Goal: Communication & Community: Connect with others

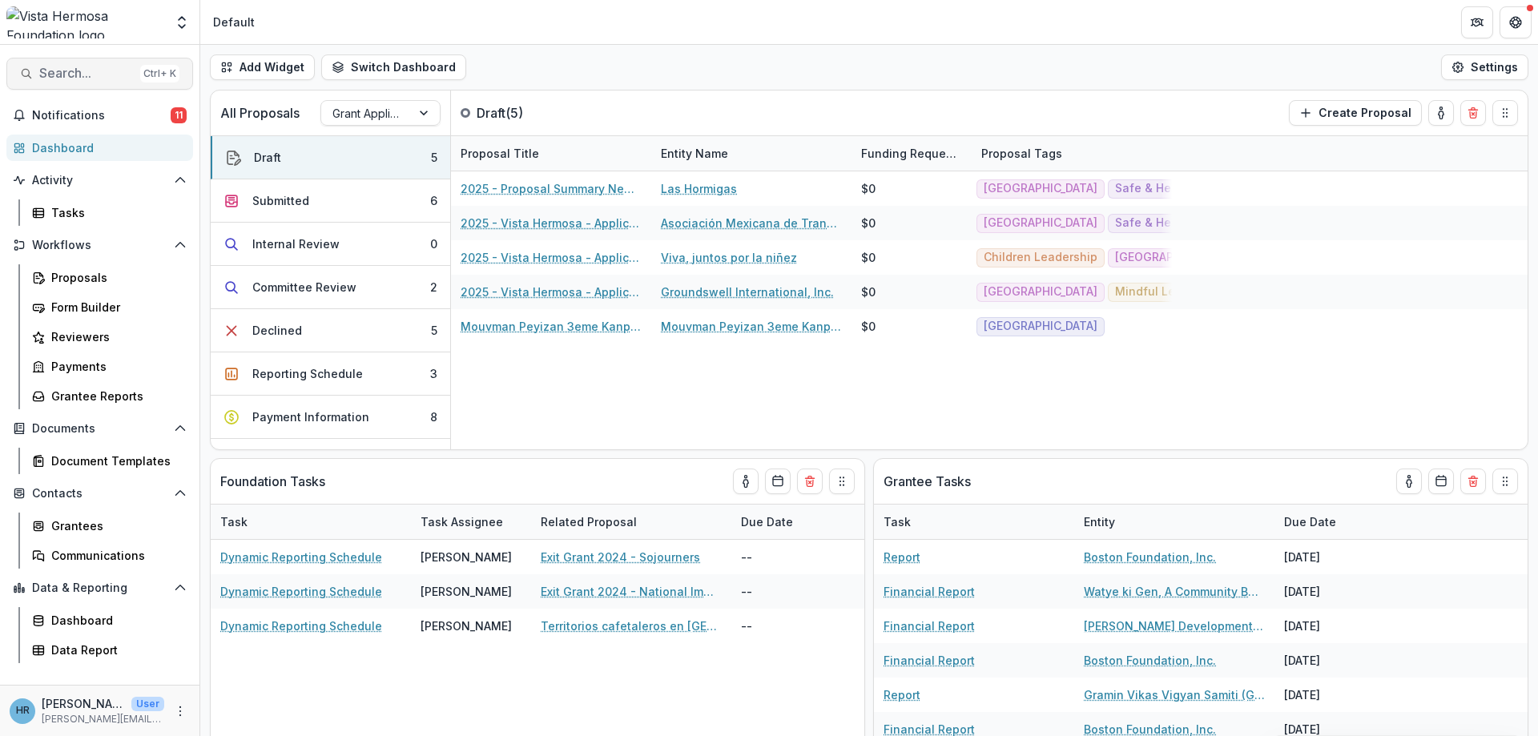
click at [96, 80] on span "Search..." at bounding box center [86, 73] width 95 height 15
type input "****"
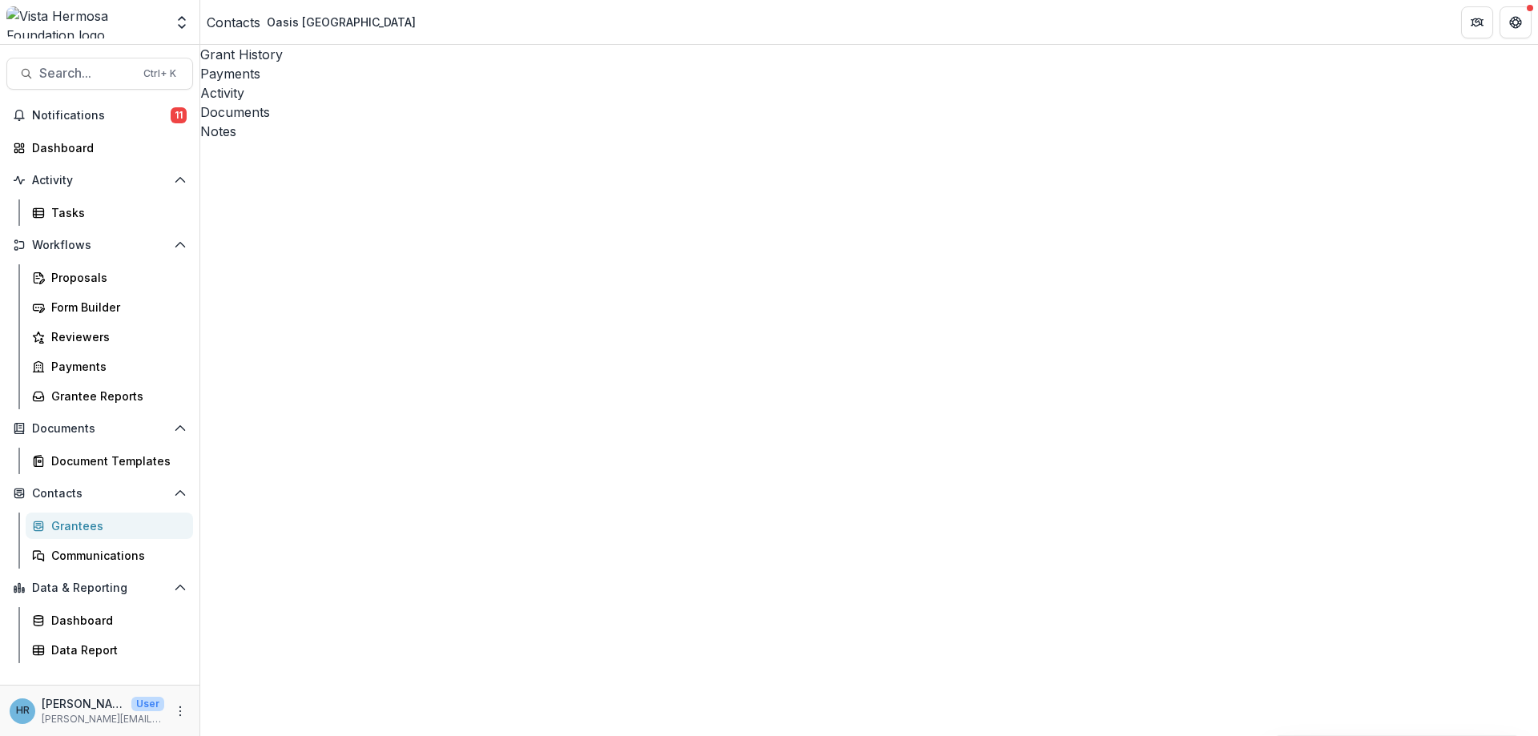
click at [419, 83] on div "Activity" at bounding box center [869, 92] width 1338 height 19
click at [226, 170] on div at bounding box center [226, 170] width 0 height 0
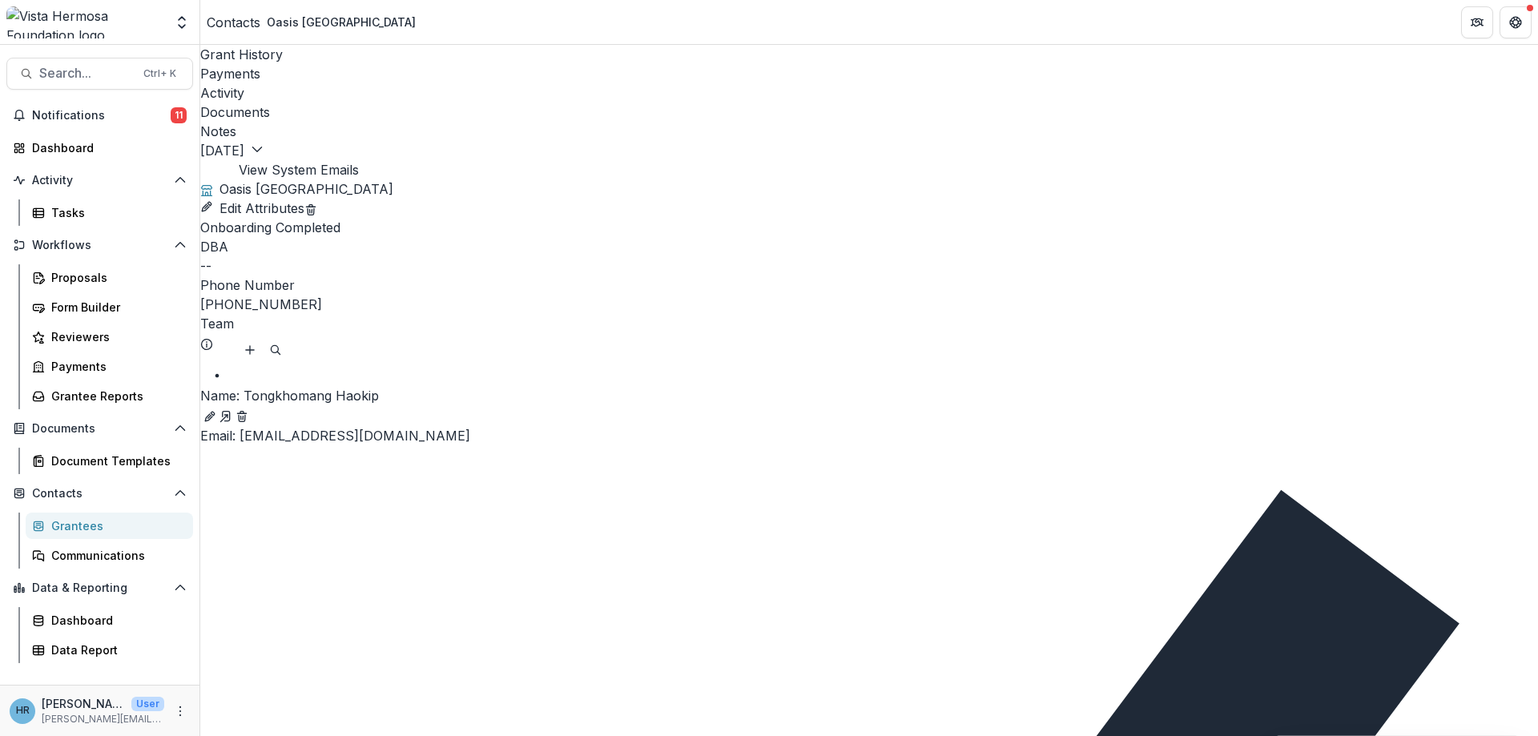
click at [264, 143] on icon "button" at bounding box center [257, 149] width 13 height 13
click at [291, 132] on div "Grant History Payments Activity Documents Notes [DATE] [DATE] View System Emails" at bounding box center [869, 112] width 1338 height 135
click at [264, 143] on icon "button" at bounding box center [257, 149] width 13 height 13
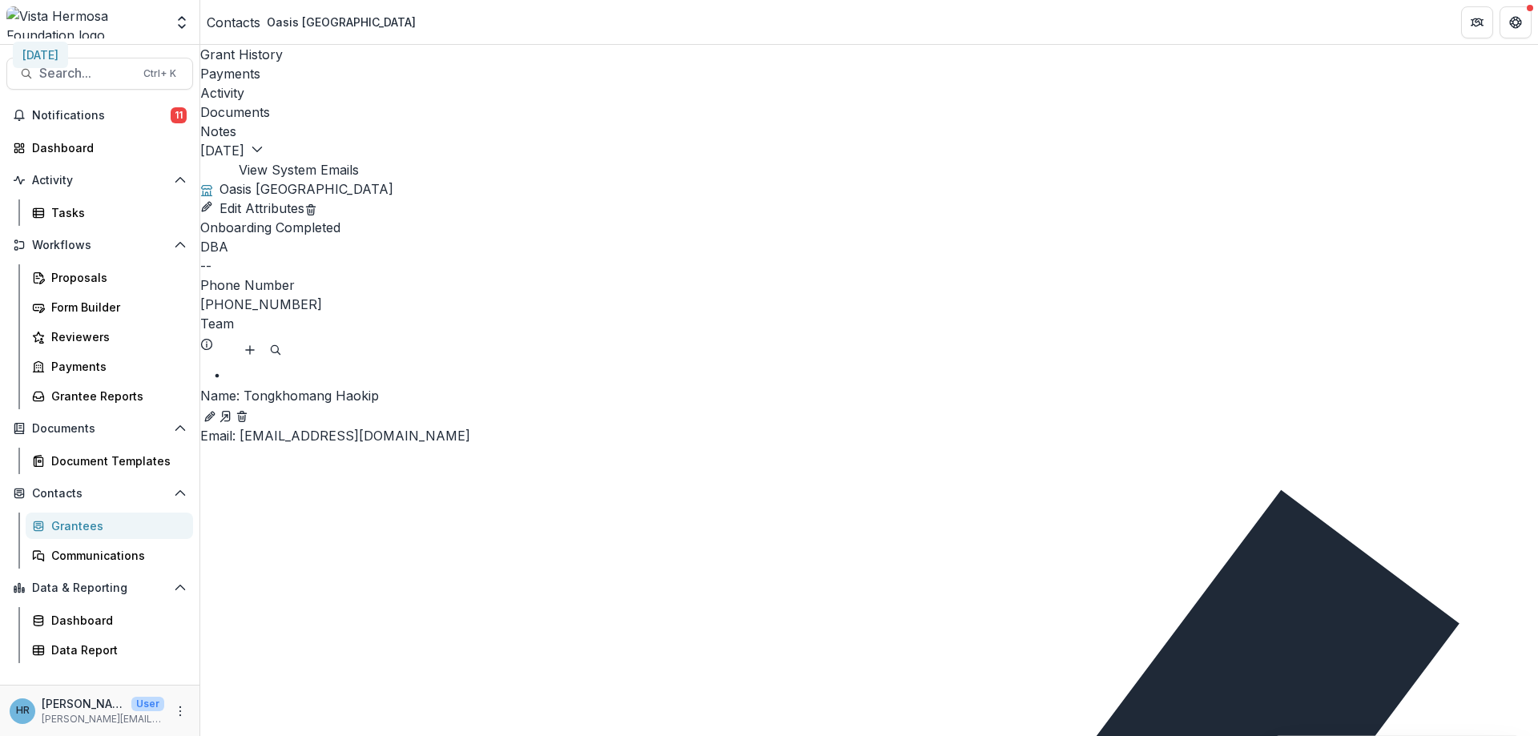
drag, startPoint x: 268, startPoint y: 133, endPoint x: 270, endPoint y: 123, distance: 9.7
click at [269, 133] on div "Grant History Payments Activity Documents Notes [DATE] [DATE] View System Emails" at bounding box center [869, 112] width 1338 height 135
click at [271, 141] on div "[DATE] [DATE] View System Emails" at bounding box center [869, 160] width 1338 height 38
drag, startPoint x: 998, startPoint y: 93, endPoint x: 990, endPoint y: 95, distance: 8.2
click at [359, 160] on button "View System Emails" at bounding box center [299, 169] width 120 height 19
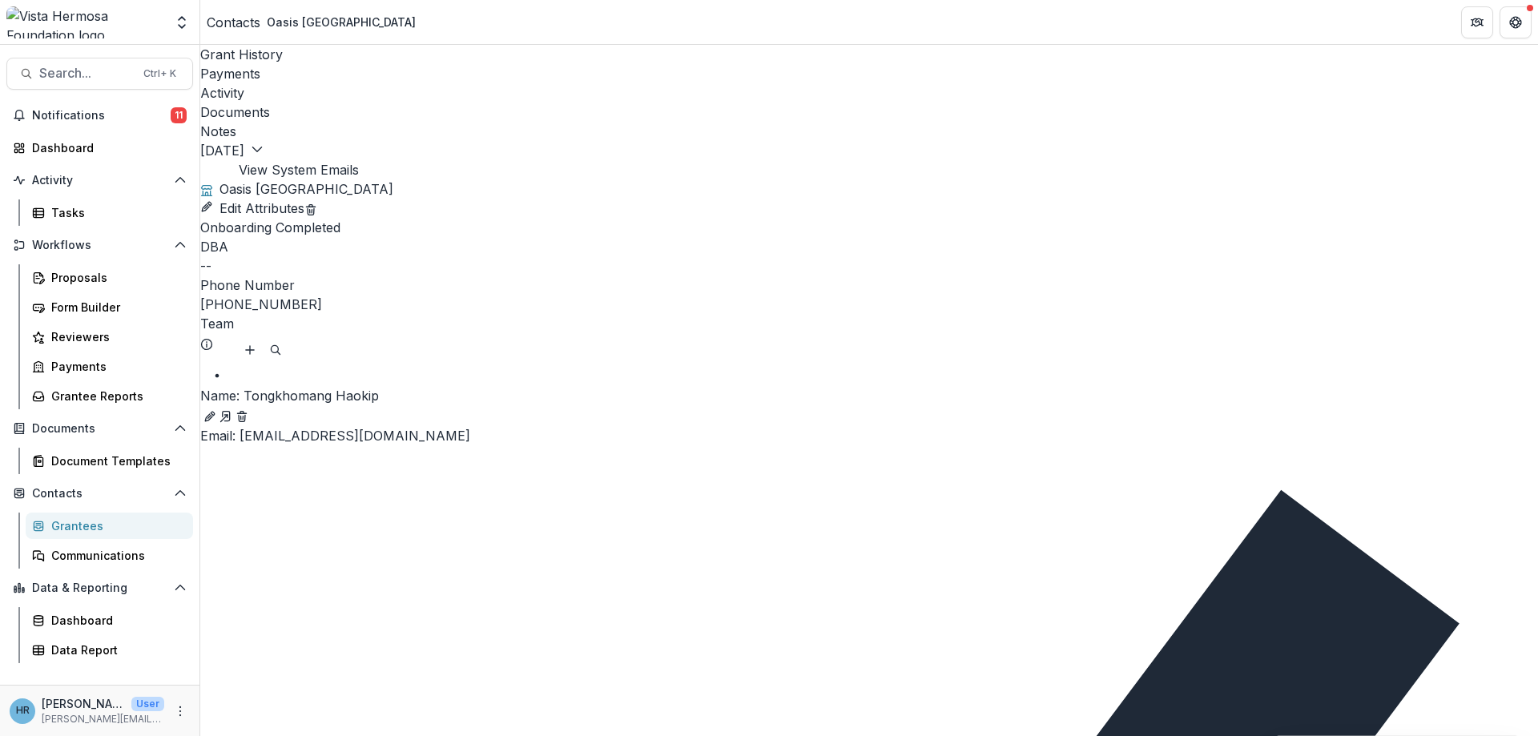
scroll to position [1634, 0]
click at [261, 141] on button "[DATE]" at bounding box center [231, 150] width 63 height 19
click at [68, 68] on button "[DATE]" at bounding box center [40, 55] width 55 height 26
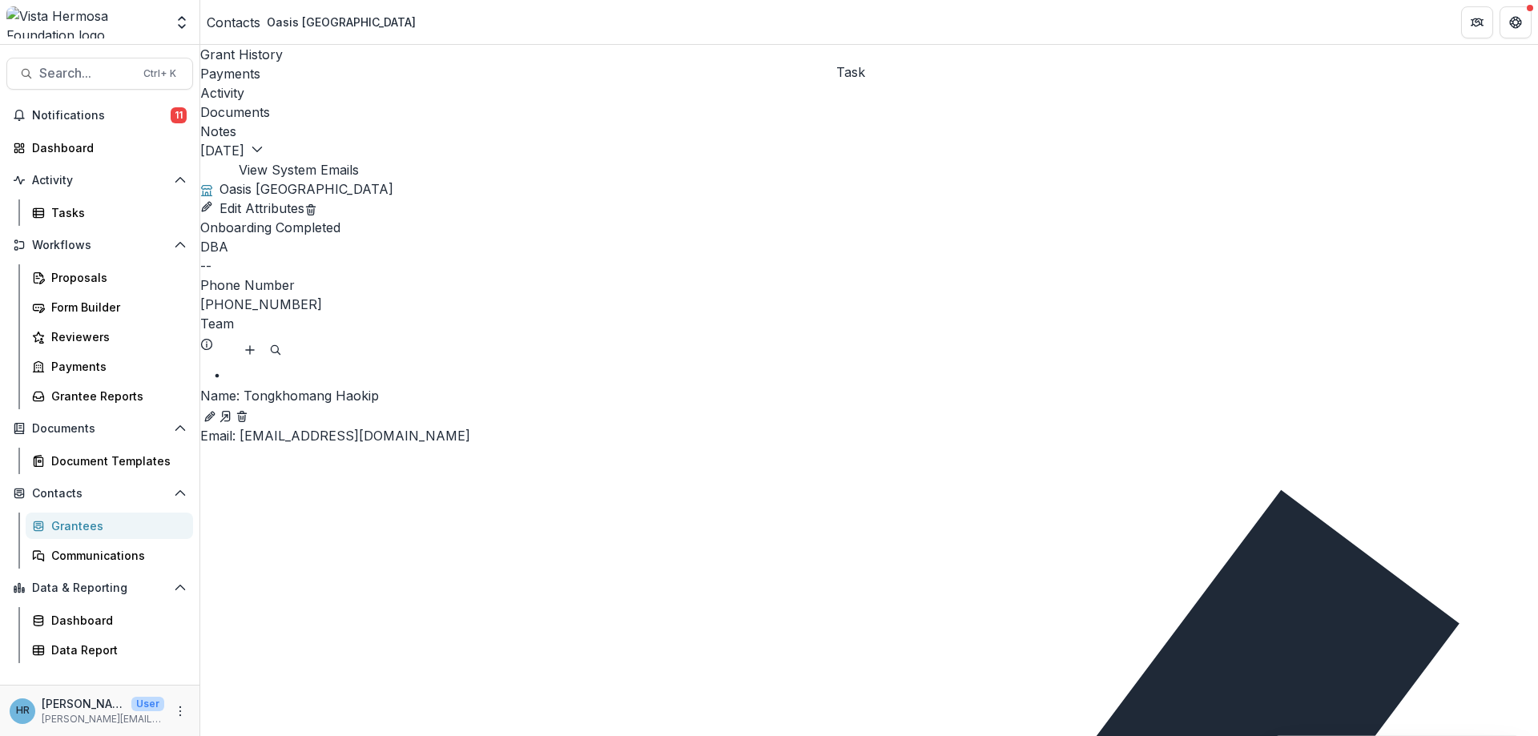
click at [200, 170] on icon at bounding box center [200, 170] width 0 height 0
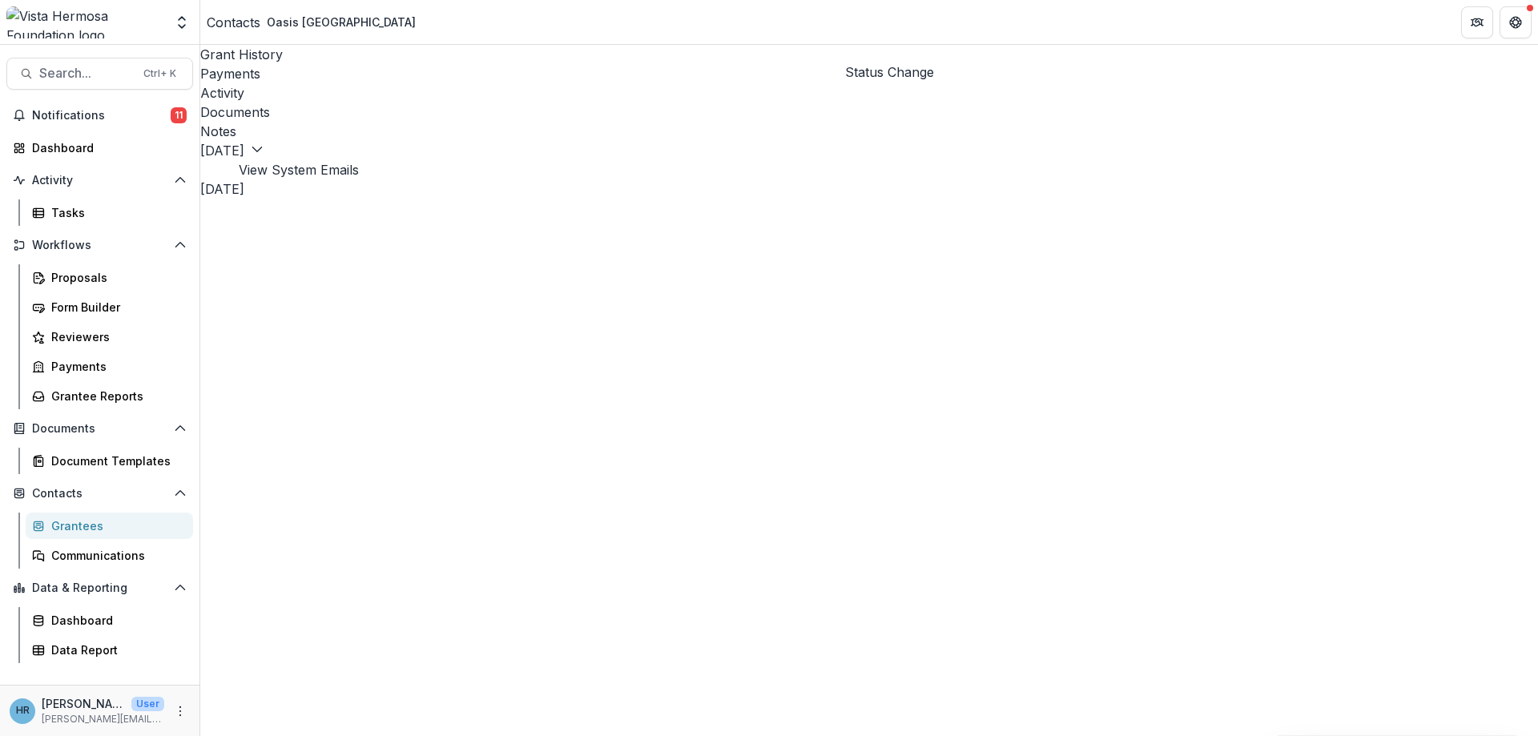
click at [222, 173] on line at bounding box center [222, 176] width 0 height 6
click at [226, 170] on icon at bounding box center [226, 170] width 0 height 0
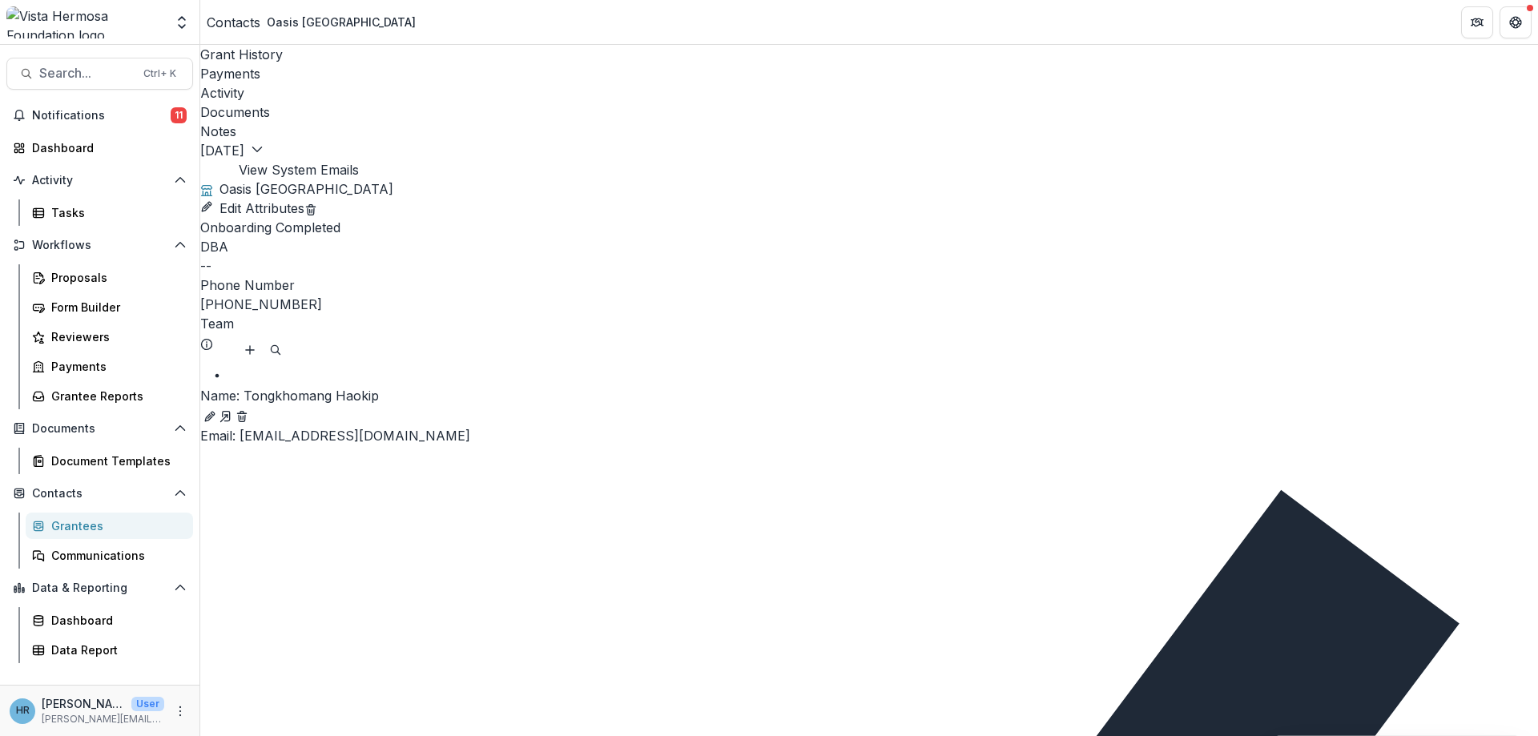
click at [226, 170] on icon at bounding box center [226, 170] width 0 height 0
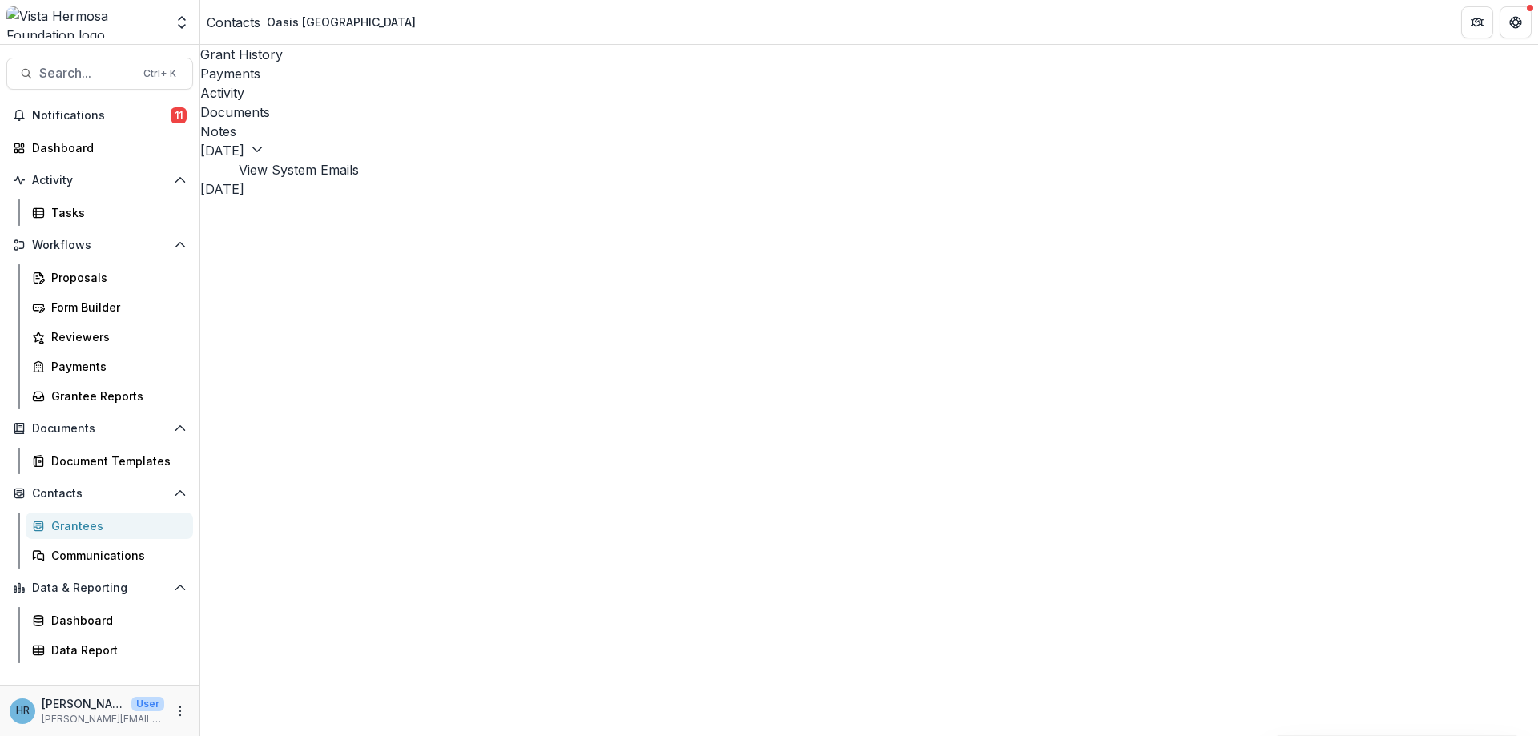
click at [226, 170] on icon at bounding box center [226, 170] width 0 height 0
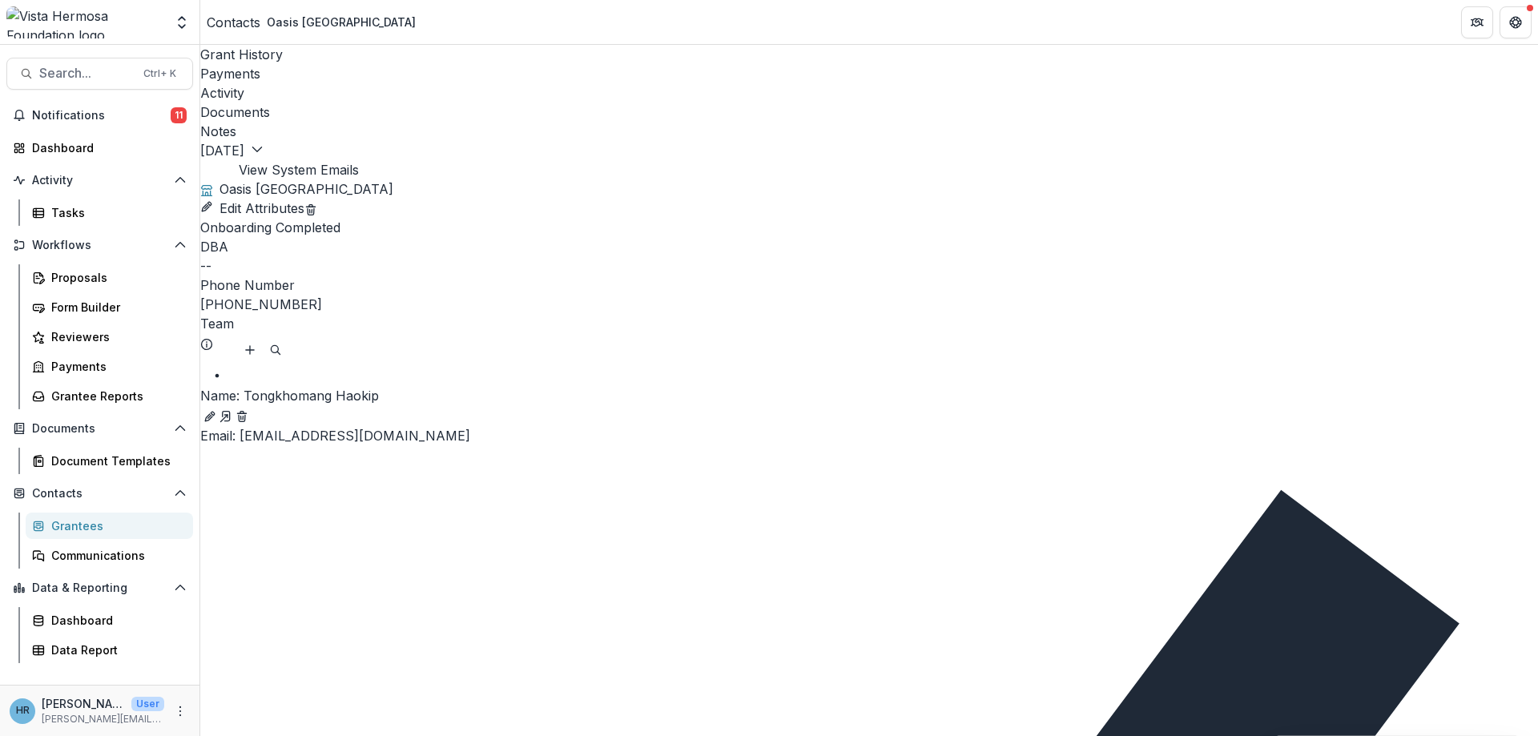
scroll to position [24, 0]
click at [257, 141] on button "[DATE]" at bounding box center [231, 150] width 63 height 19
click at [68, 68] on button "[DATE]" at bounding box center [40, 55] width 55 height 26
click at [261, 147] on polyline "button" at bounding box center [256, 149] width 9 height 5
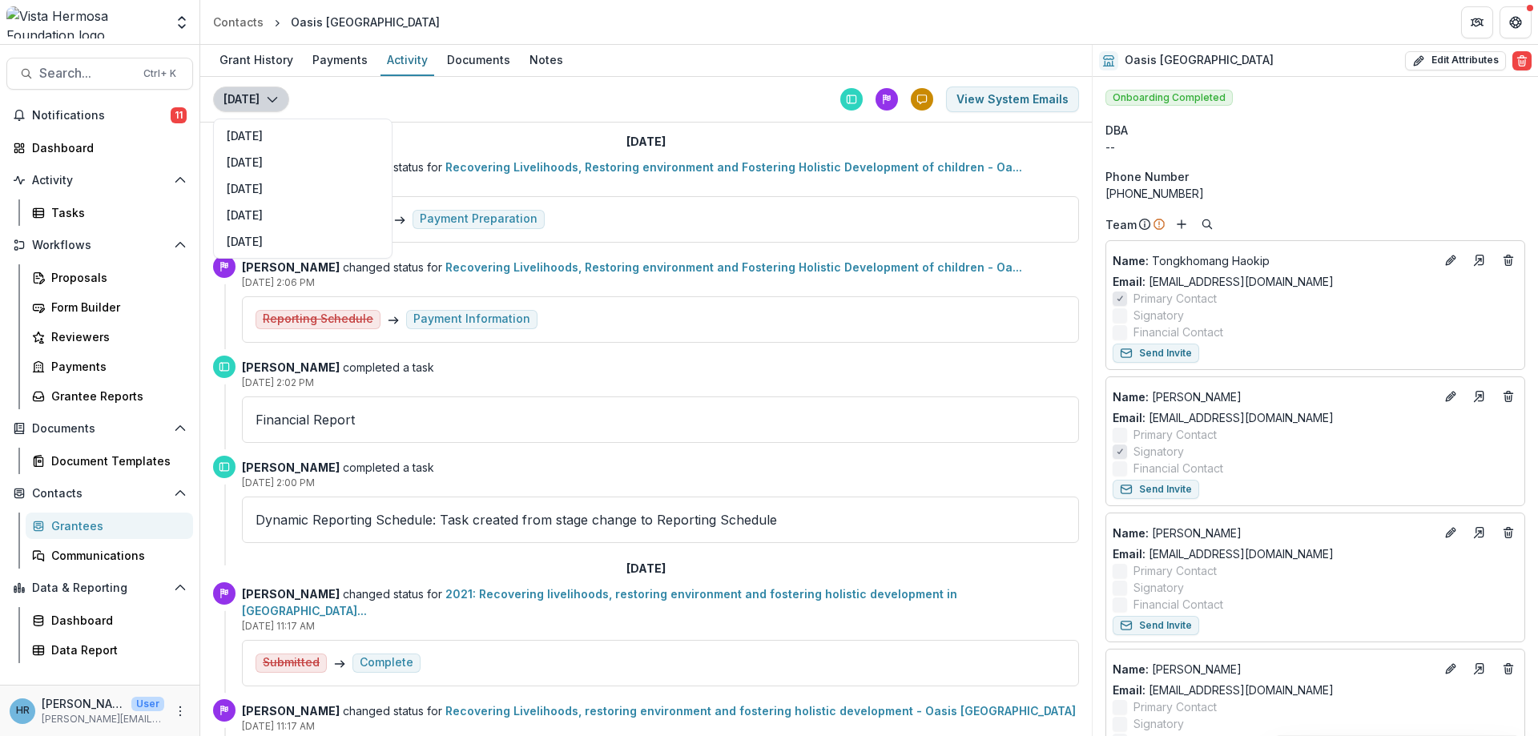
click at [272, 98] on icon "button" at bounding box center [272, 99] width 13 height 13
drag, startPoint x: 333, startPoint y: 63, endPoint x: 436, endPoint y: 60, distance: 102.6
click at [334, 63] on div "Payments" at bounding box center [340, 59] width 68 height 23
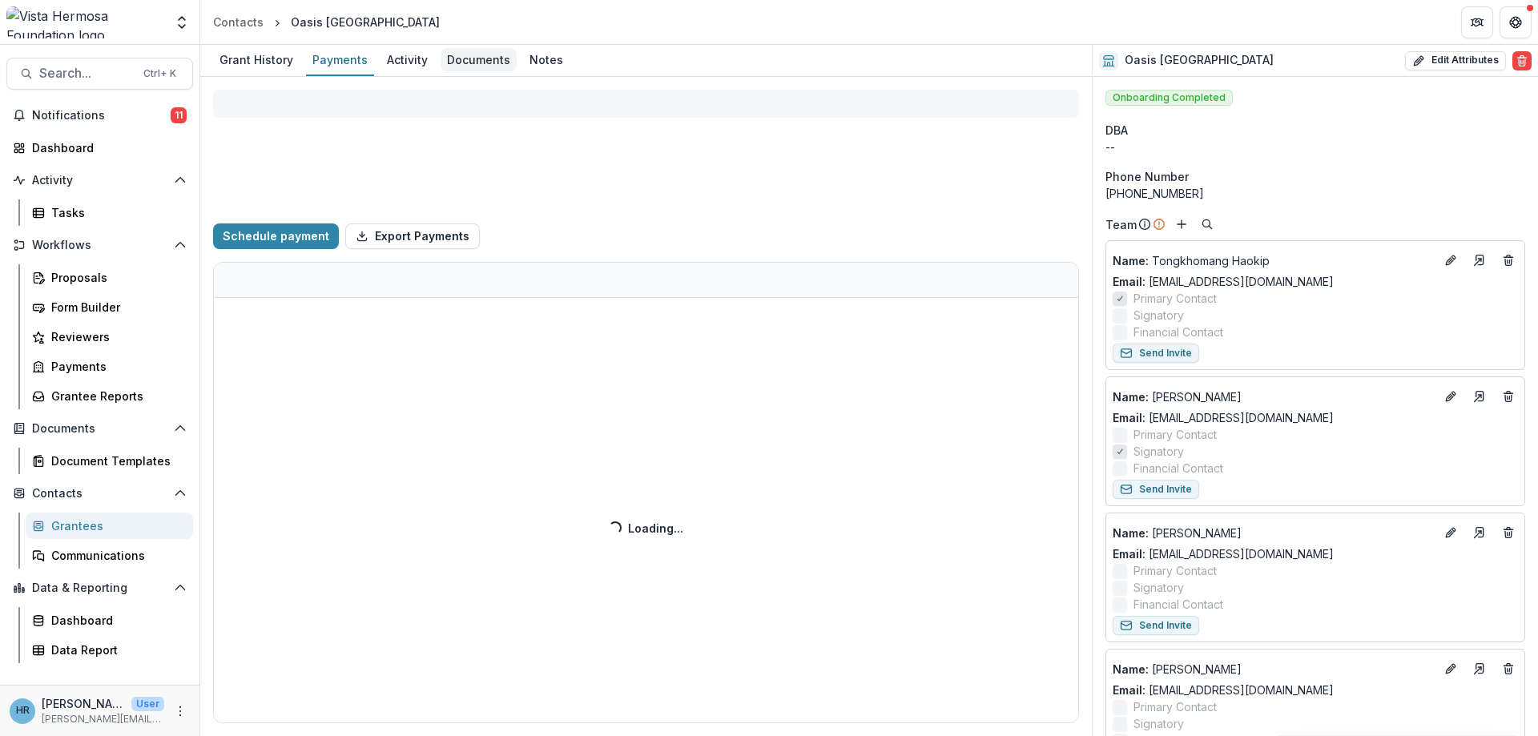
select select "****"
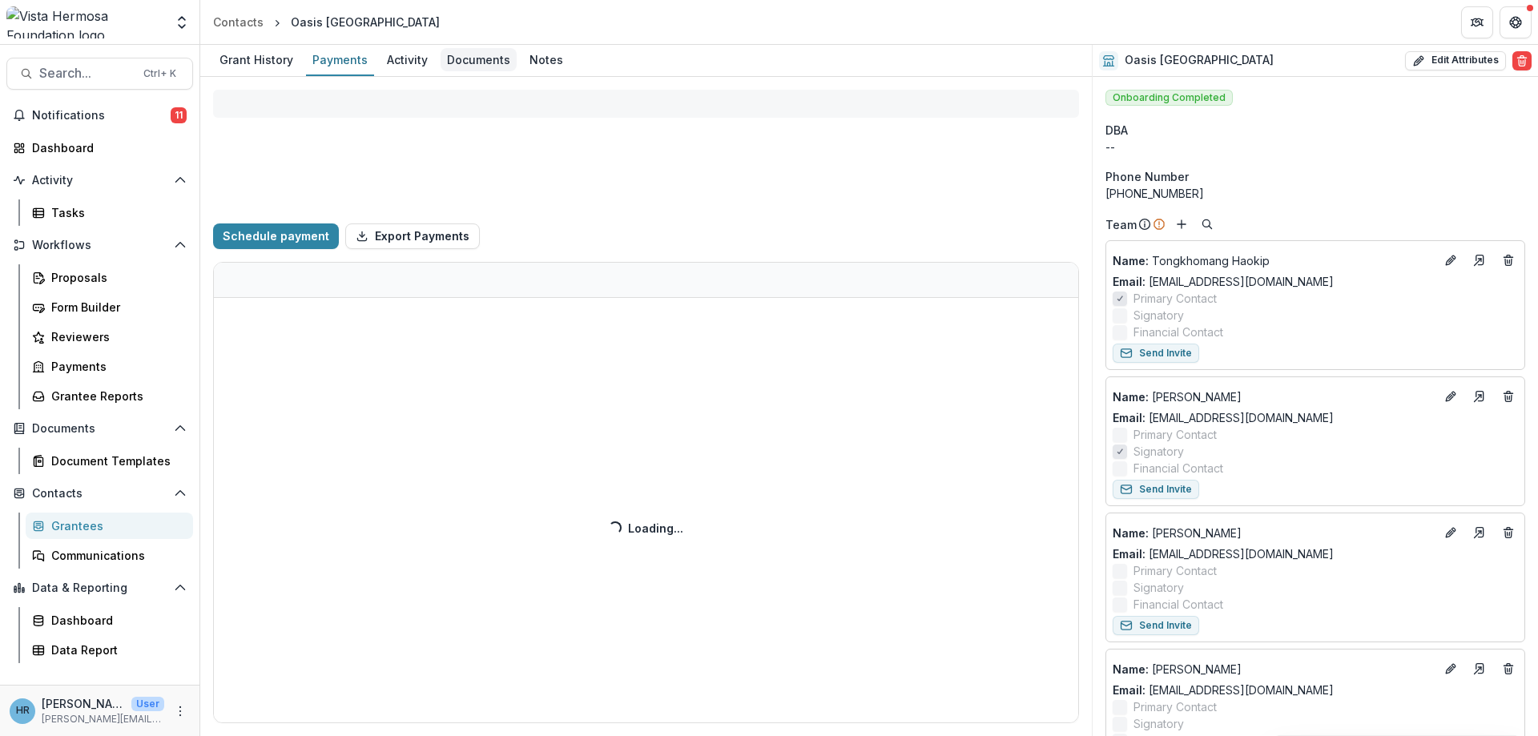
select select "****"
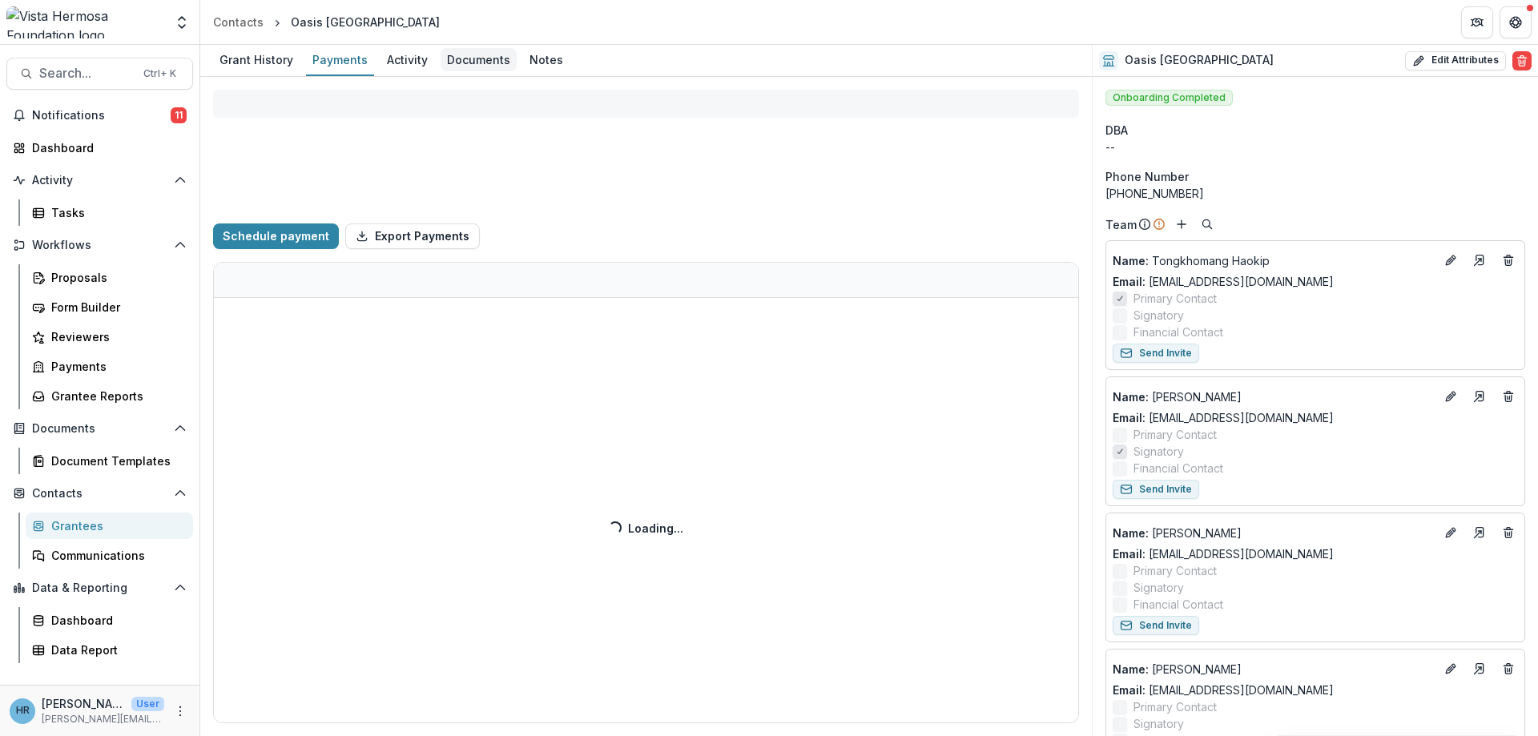
select select "****"
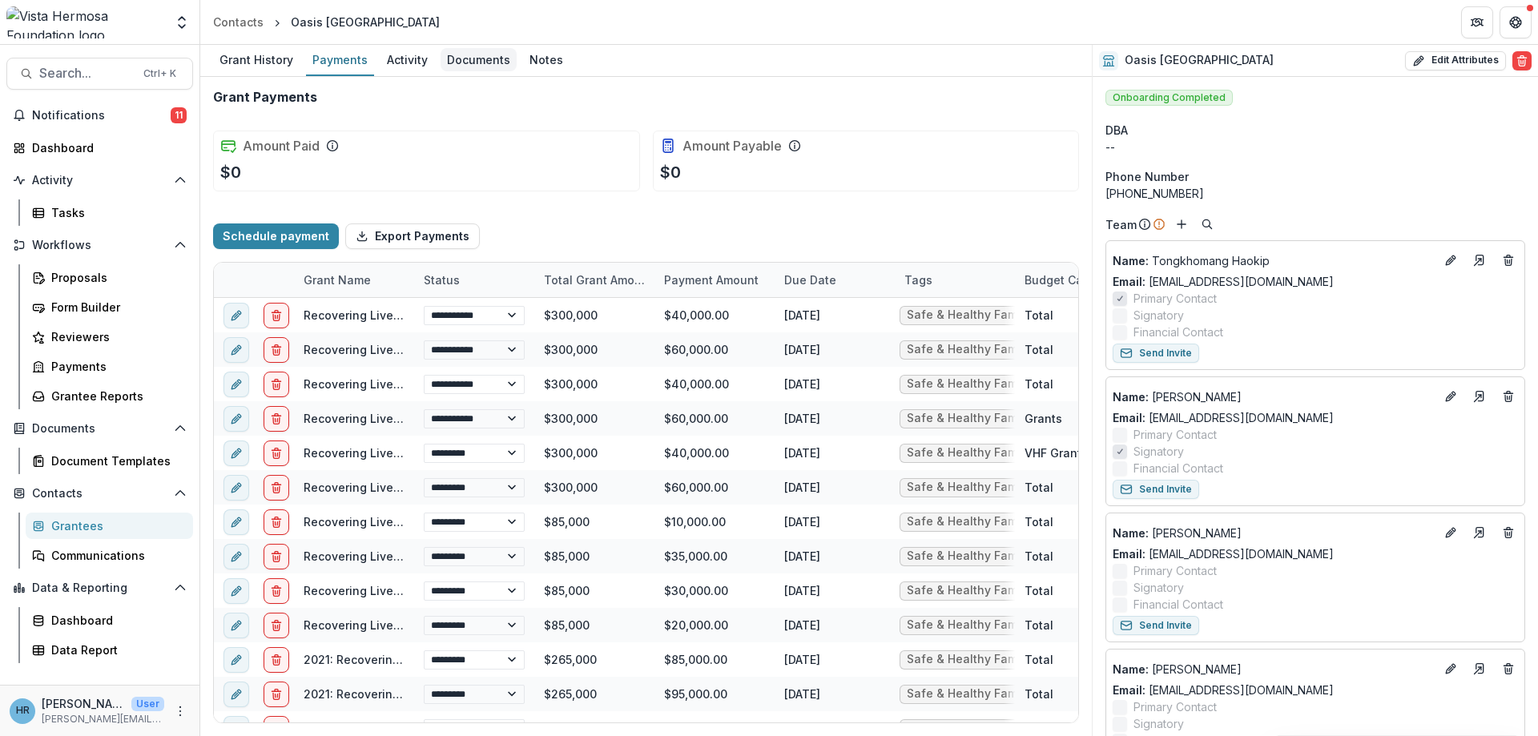
click at [466, 59] on div "Documents" at bounding box center [479, 59] width 76 height 23
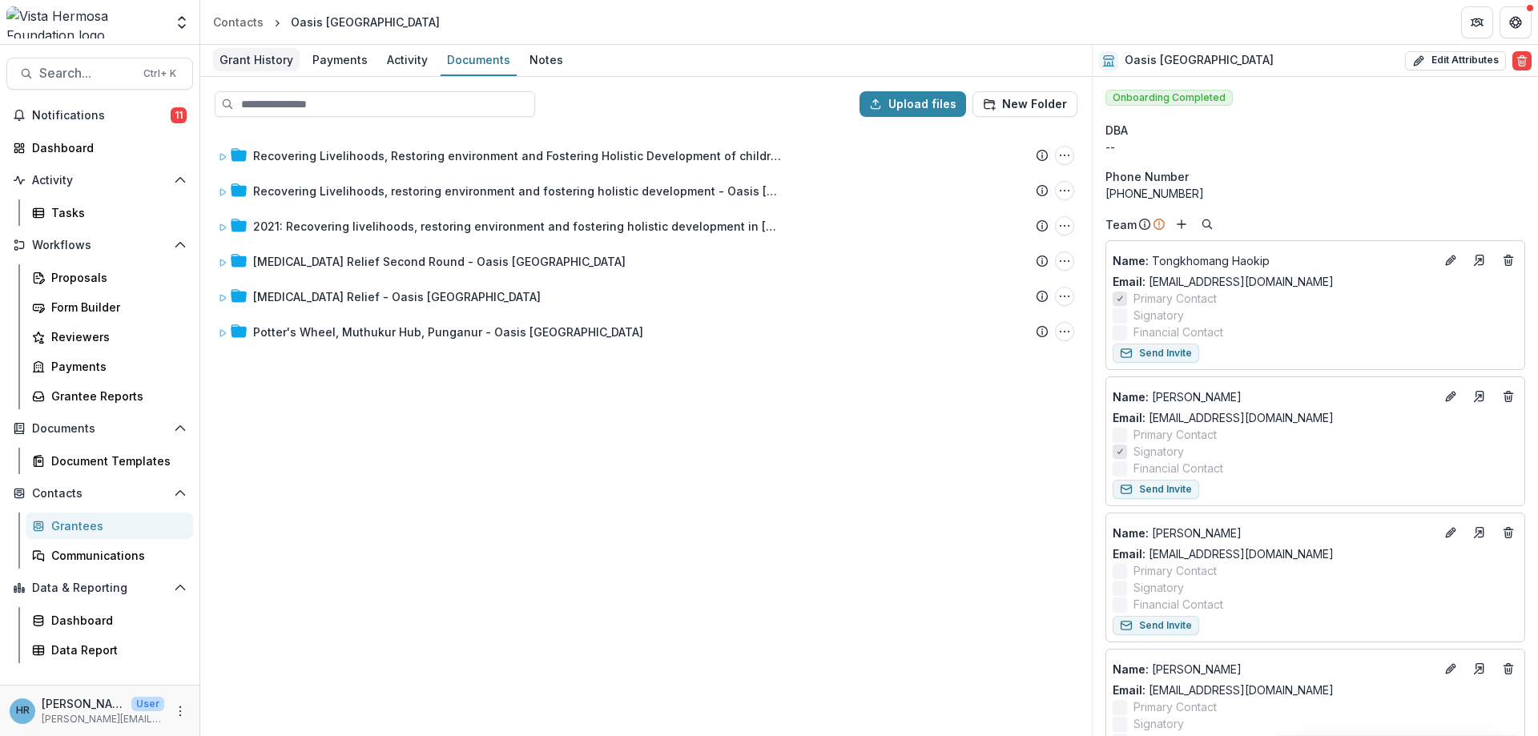
click at [264, 66] on div "Grant History" at bounding box center [256, 59] width 87 height 23
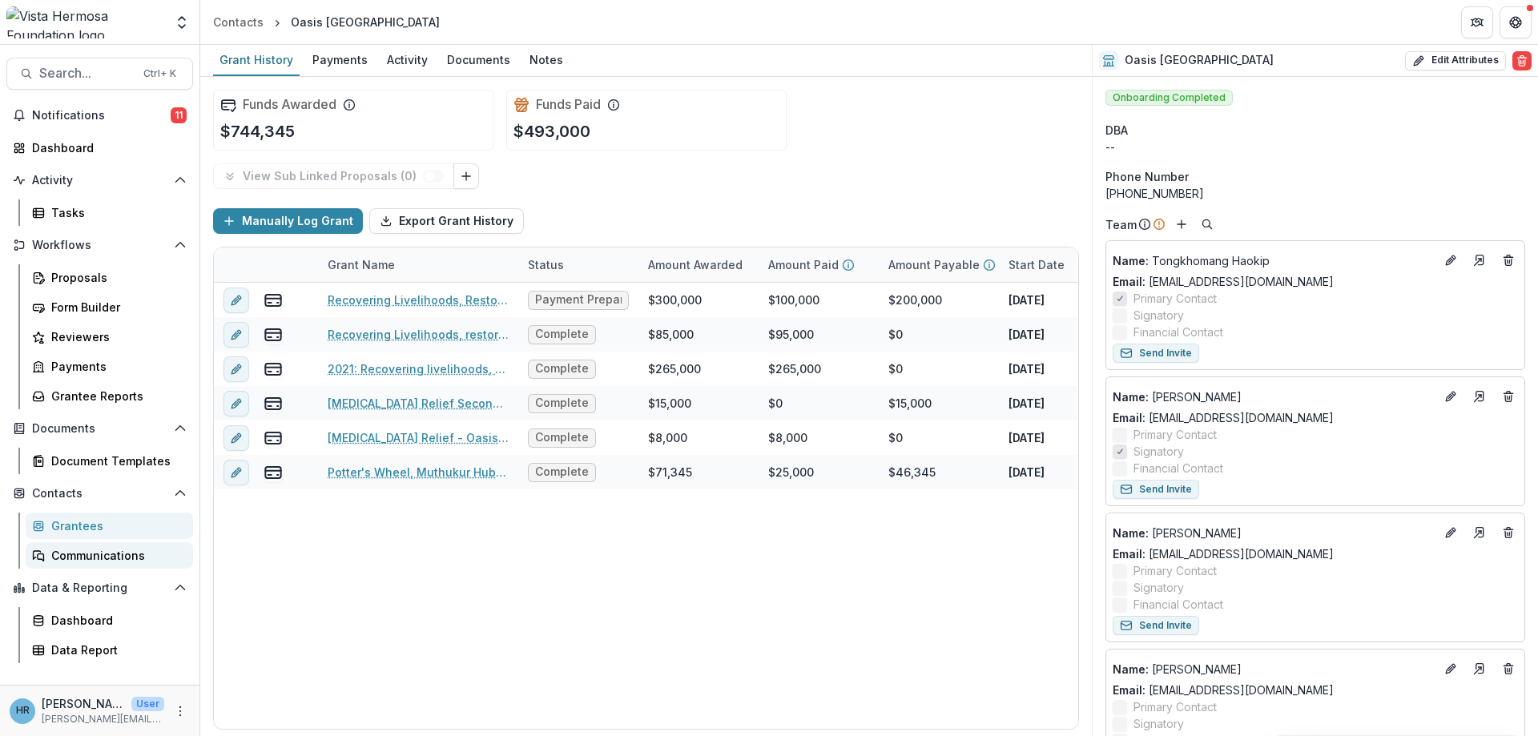
click at [105, 550] on div "Communications" at bounding box center [115, 555] width 129 height 17
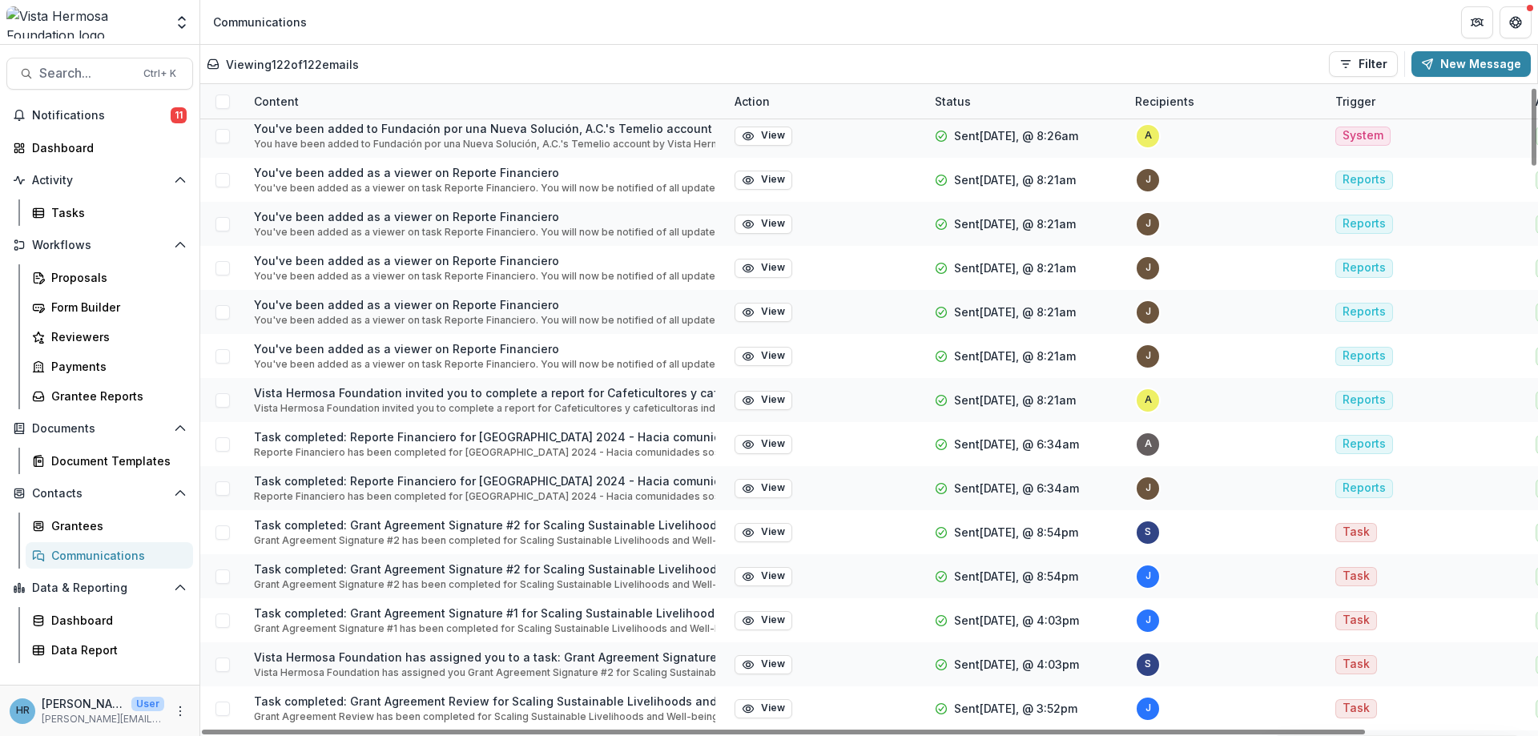
scroll to position [673, 0]
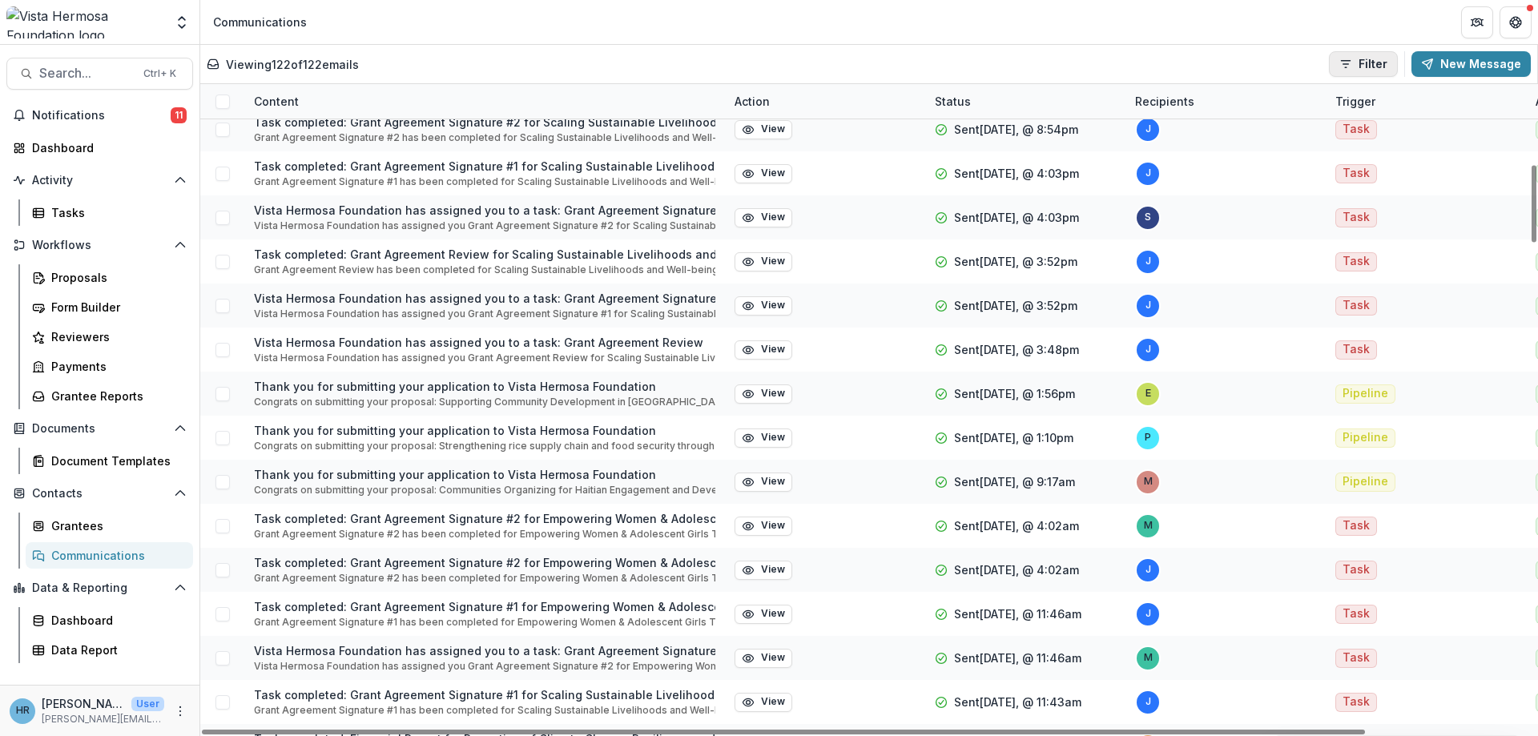
click at [1372, 67] on button "Filter" at bounding box center [1363, 64] width 69 height 26
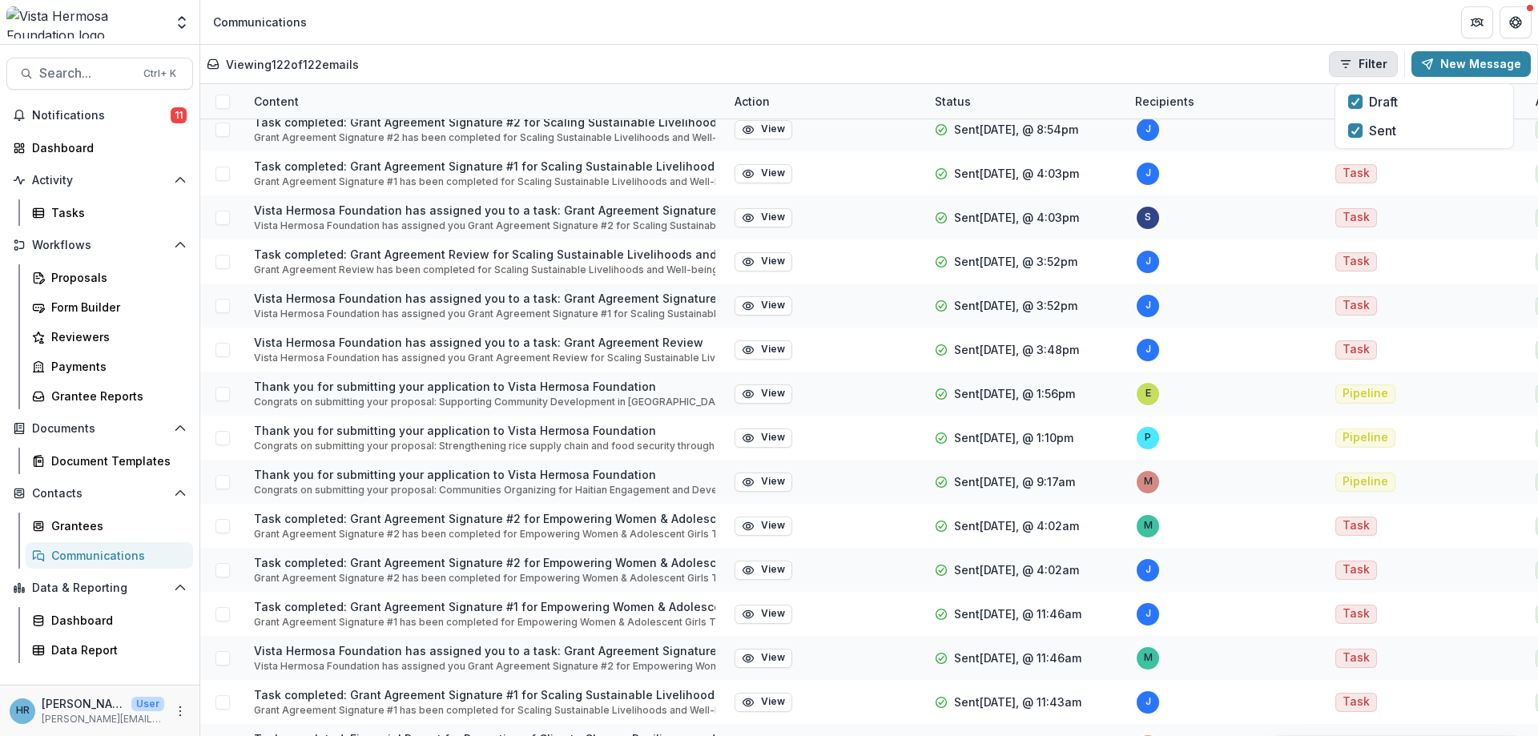
click at [1370, 65] on button "Filter" at bounding box center [1363, 64] width 69 height 26
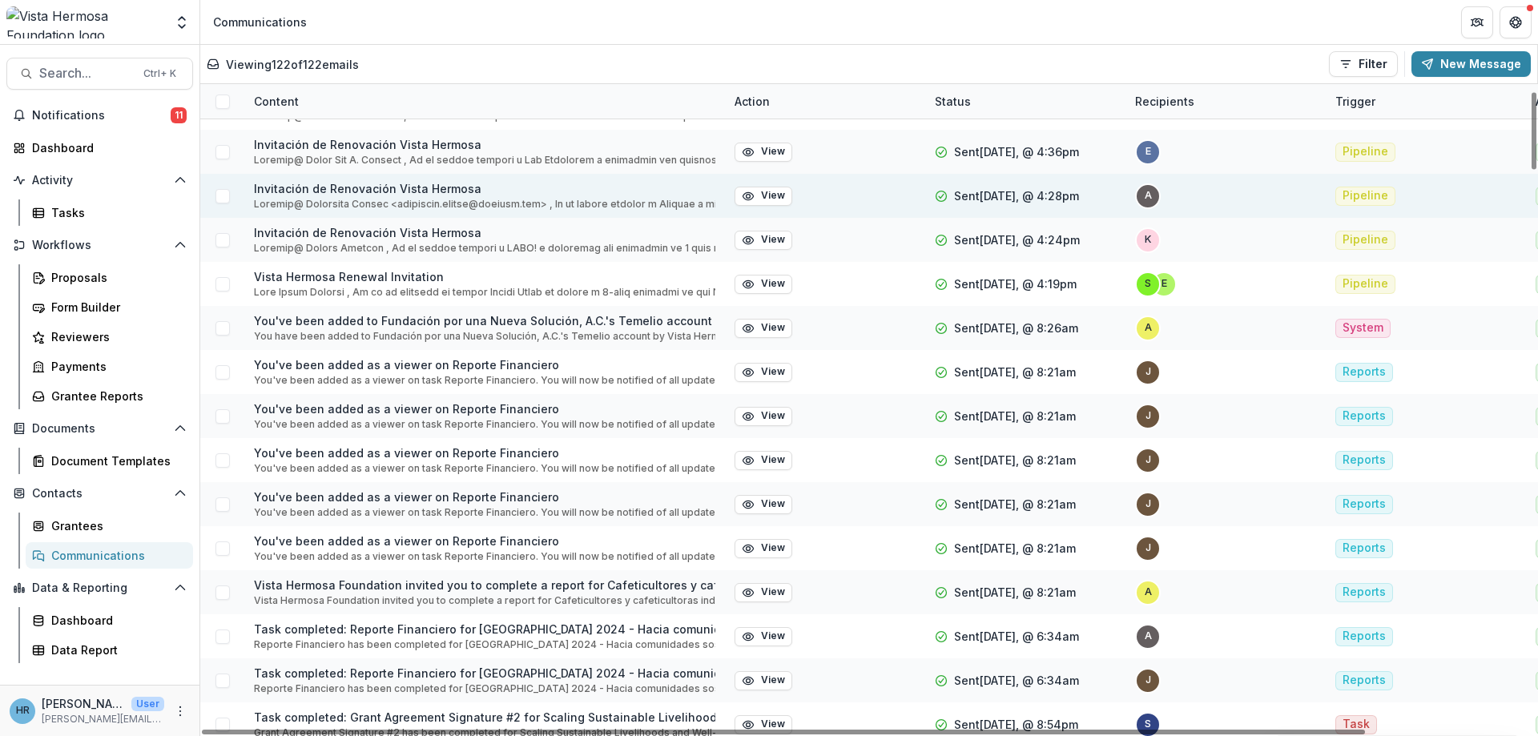
scroll to position [0, 0]
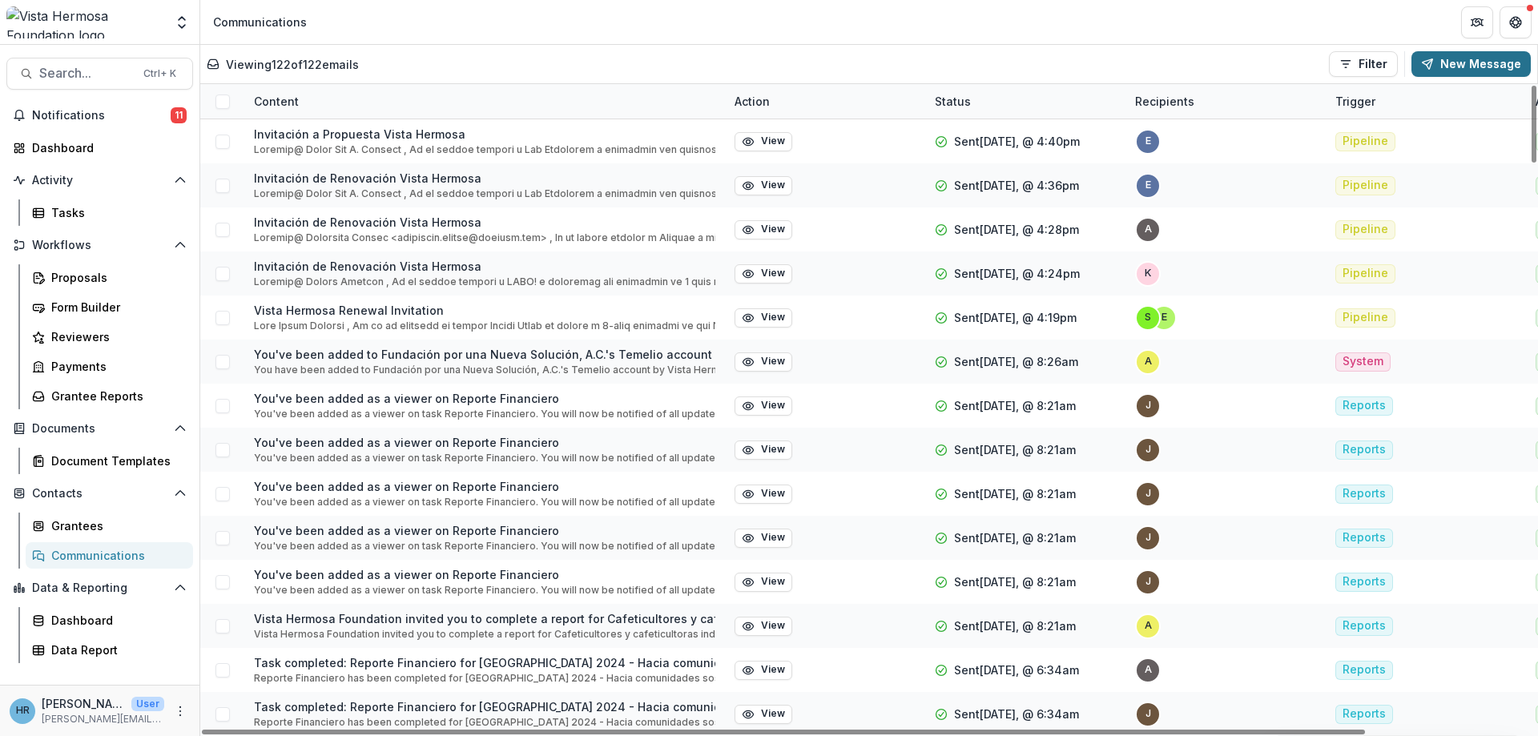
click at [1445, 62] on button "New Message" at bounding box center [1470, 64] width 119 height 26
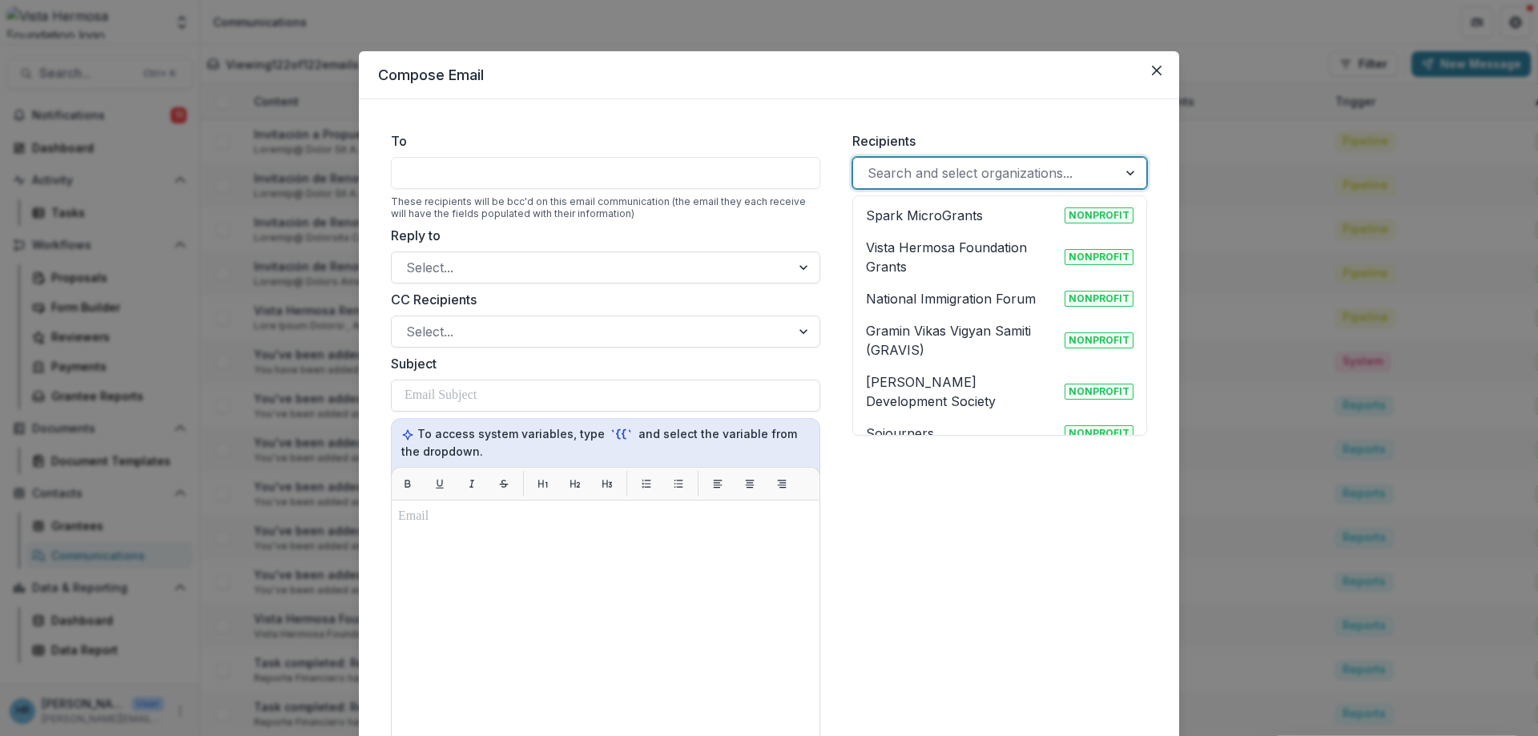
click at [889, 183] on div at bounding box center [984, 173] width 235 height 22
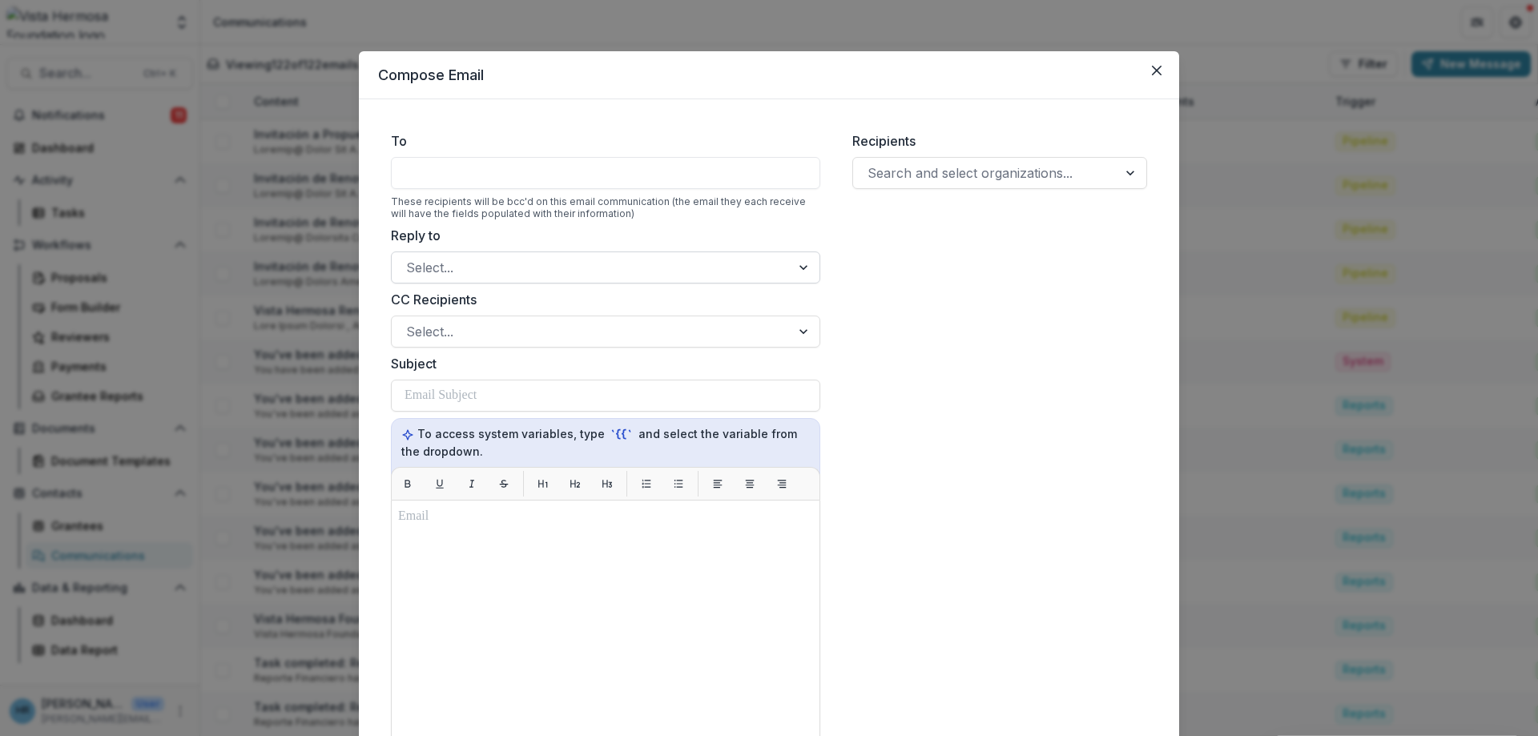
drag, startPoint x: 1161, startPoint y: 73, endPoint x: 535, endPoint y: 272, distance: 657.4
click at [1156, 77] on button "Close" at bounding box center [1157, 71] width 26 height 26
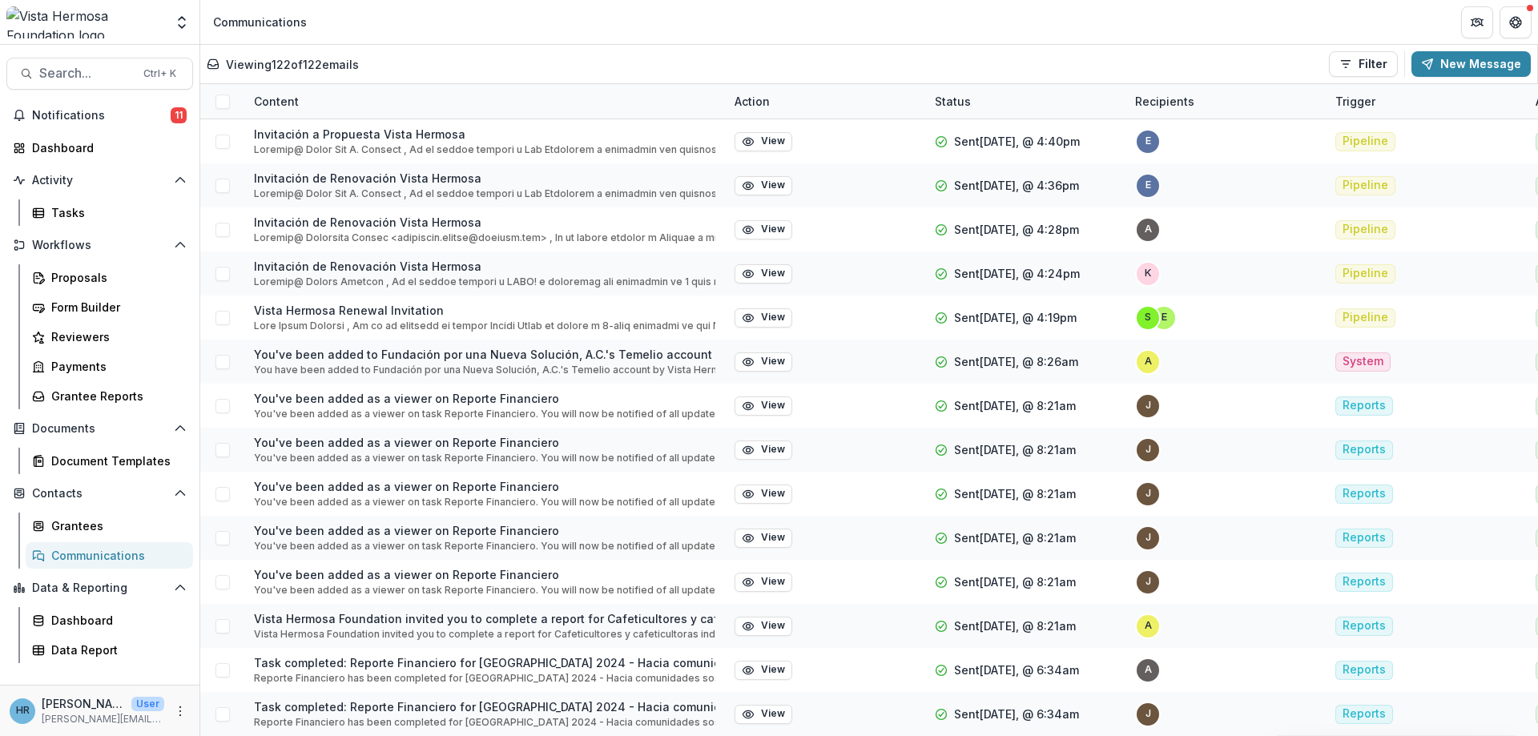
click at [99, 553] on div "Communications" at bounding box center [115, 555] width 129 height 17
